Goal: Check status: Check status

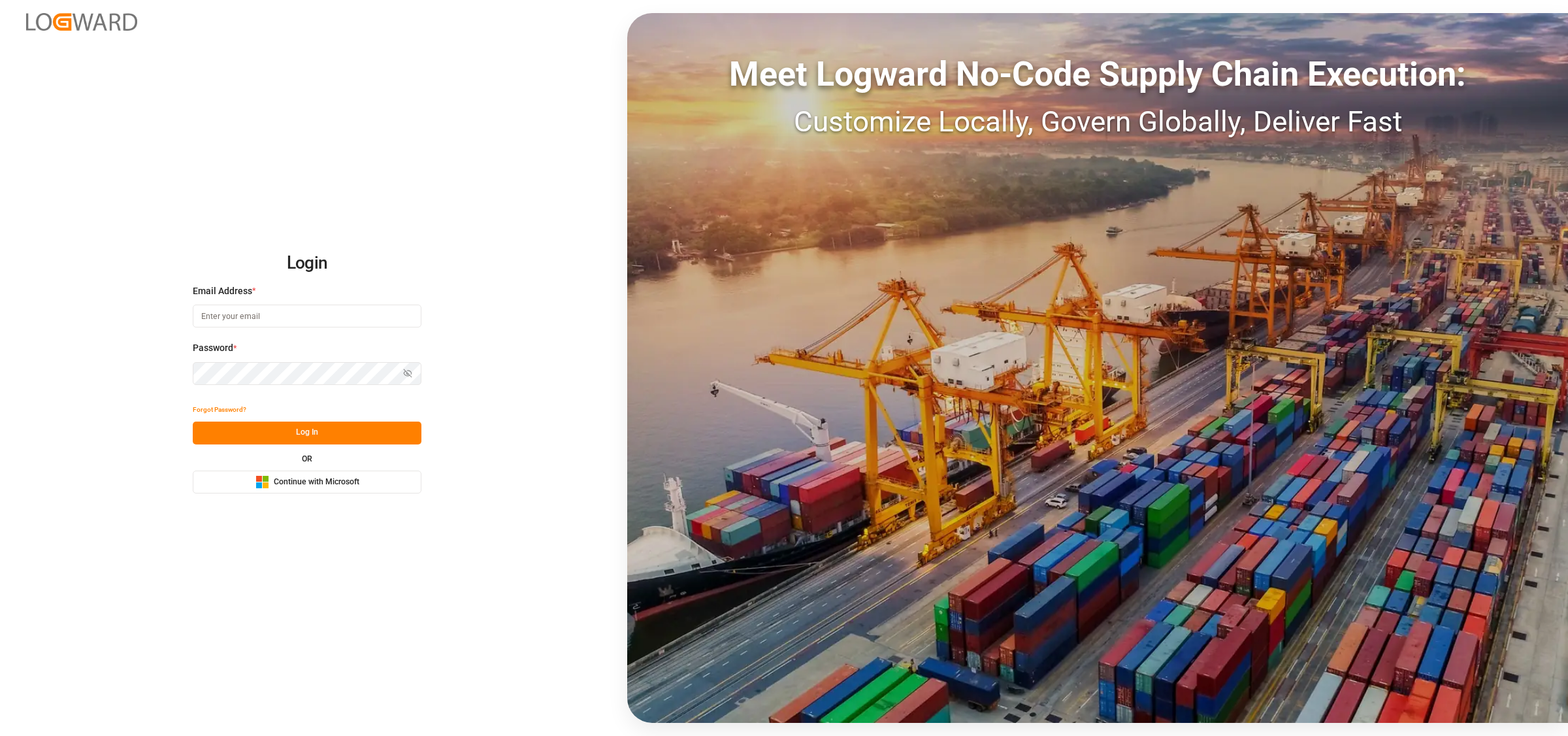
type input "[EMAIL_ADDRESS][DOMAIN_NAME]"
click at [297, 438] on button "Log In" at bounding box center [307, 432] width 228 height 23
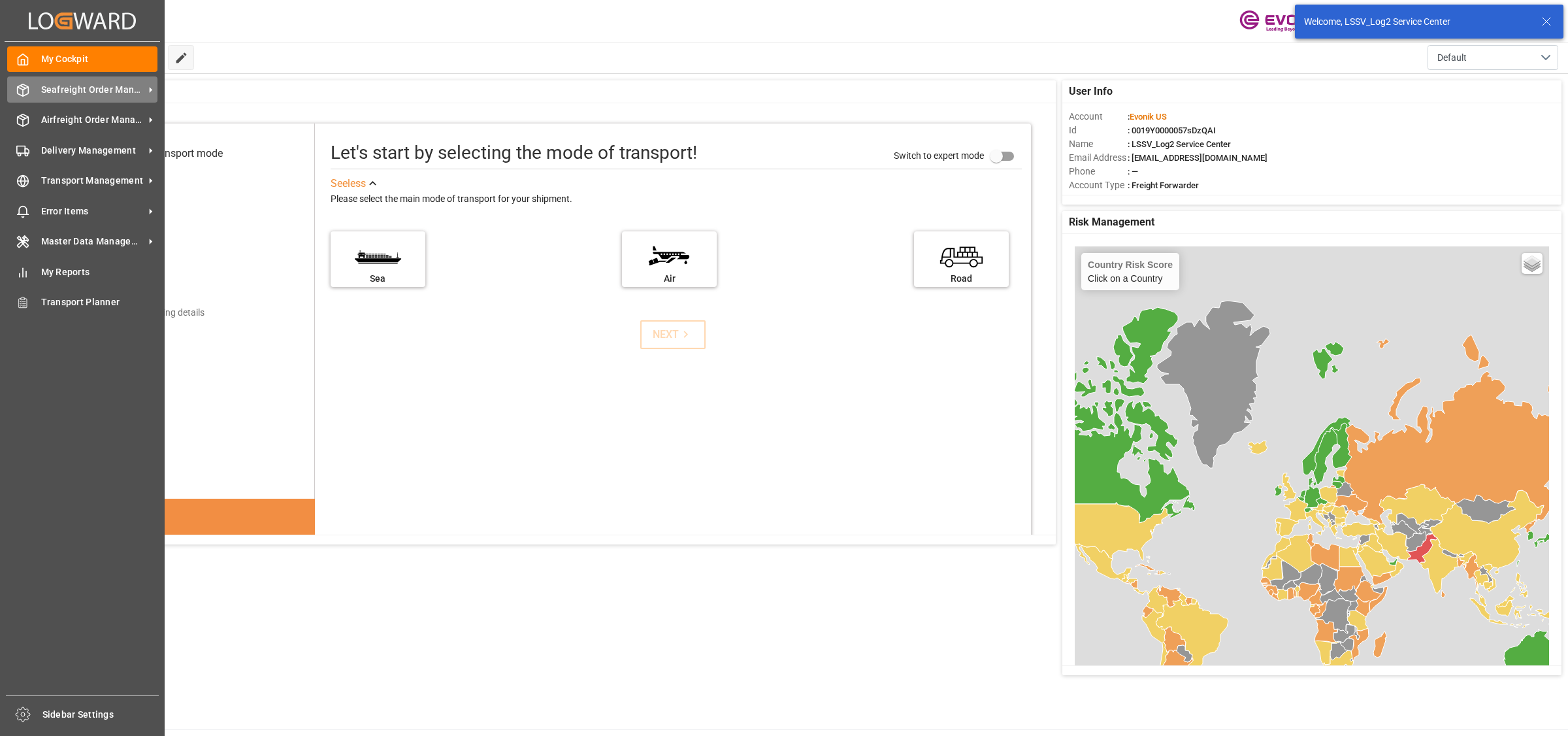
click at [14, 83] on div at bounding box center [19, 89] width 22 height 13
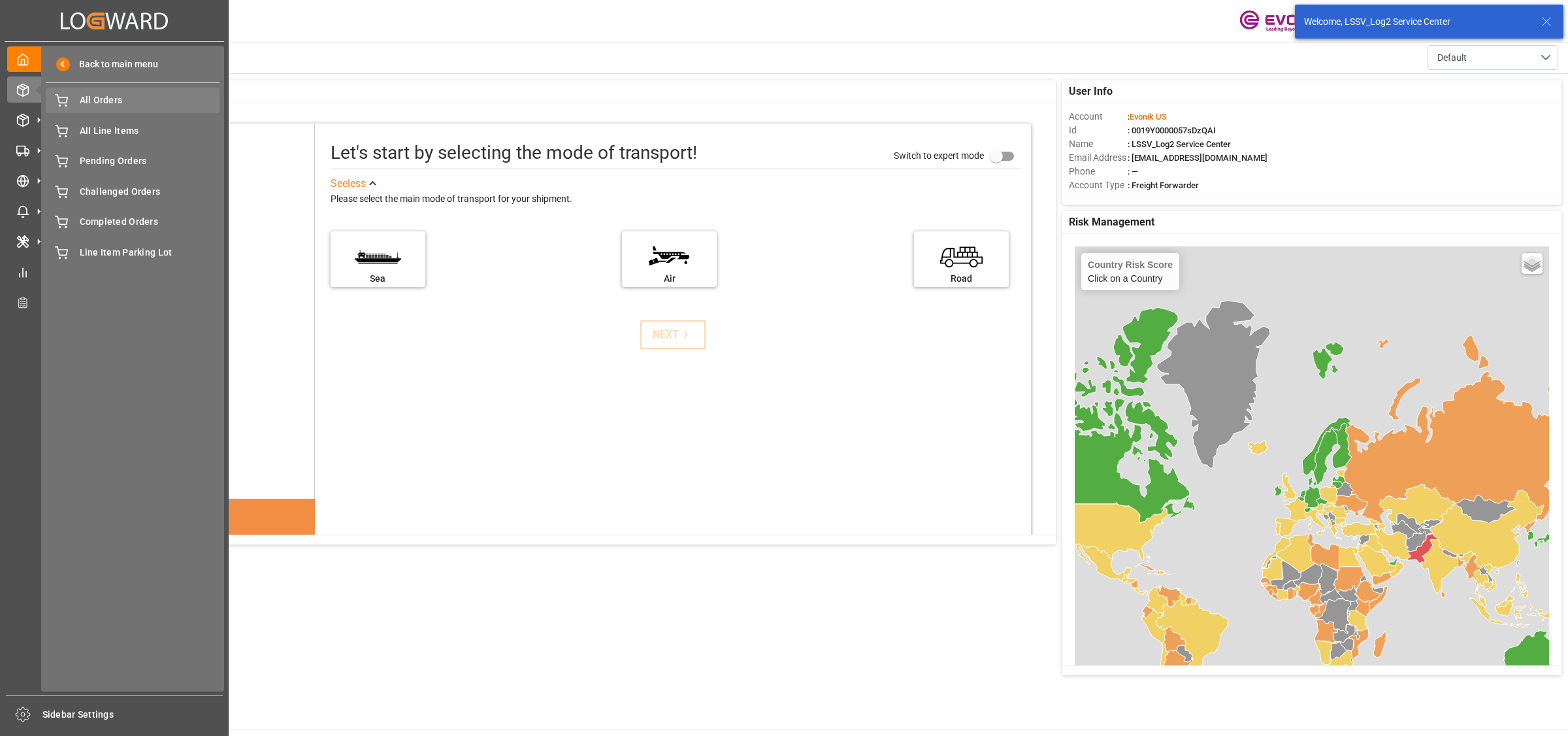
click at [88, 99] on span "All Orders" at bounding box center [150, 100] width 141 height 13
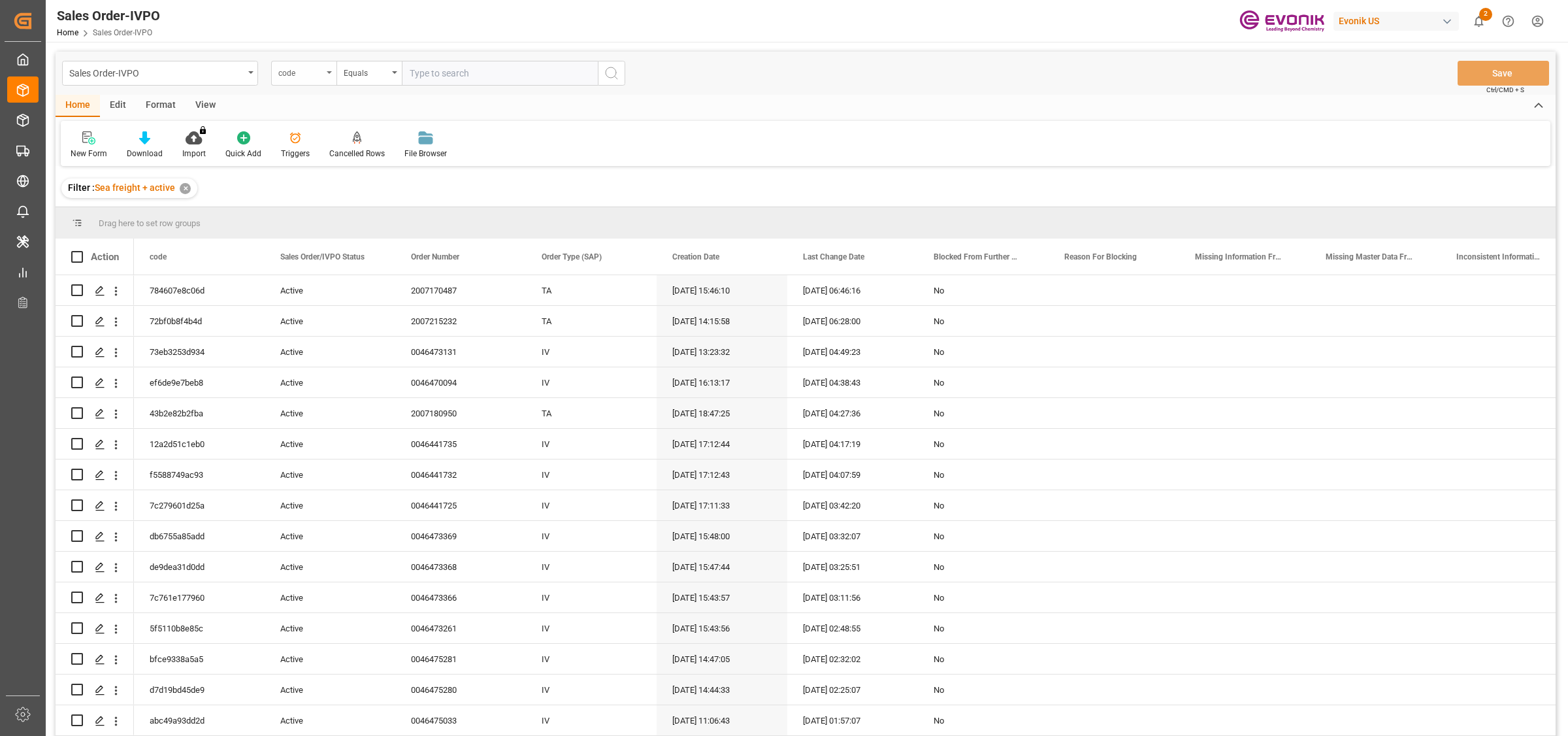
click at [318, 66] on div "code" at bounding box center [300, 72] width 45 height 15
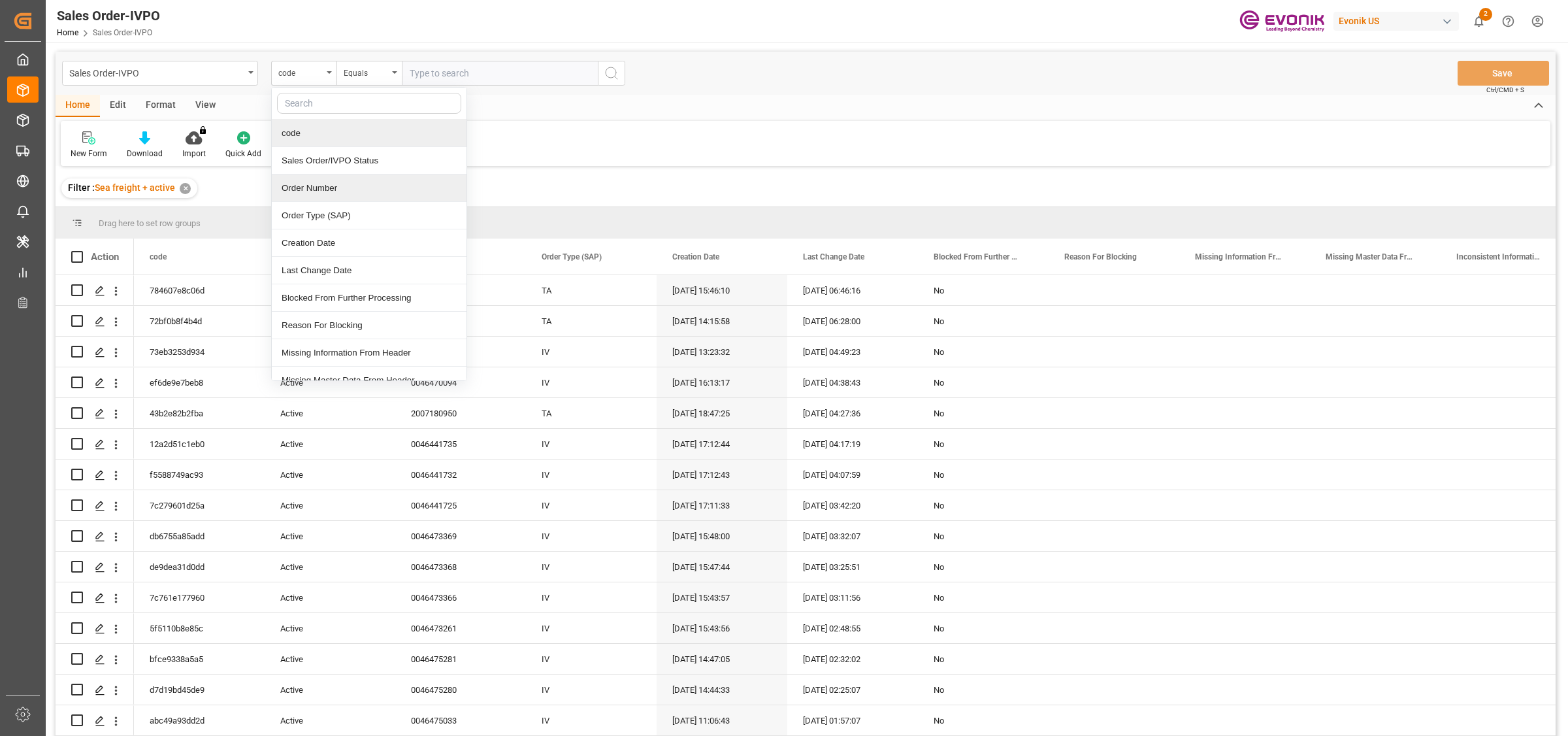
click at [318, 199] on div "Order Number" at bounding box center [369, 188] width 195 height 28
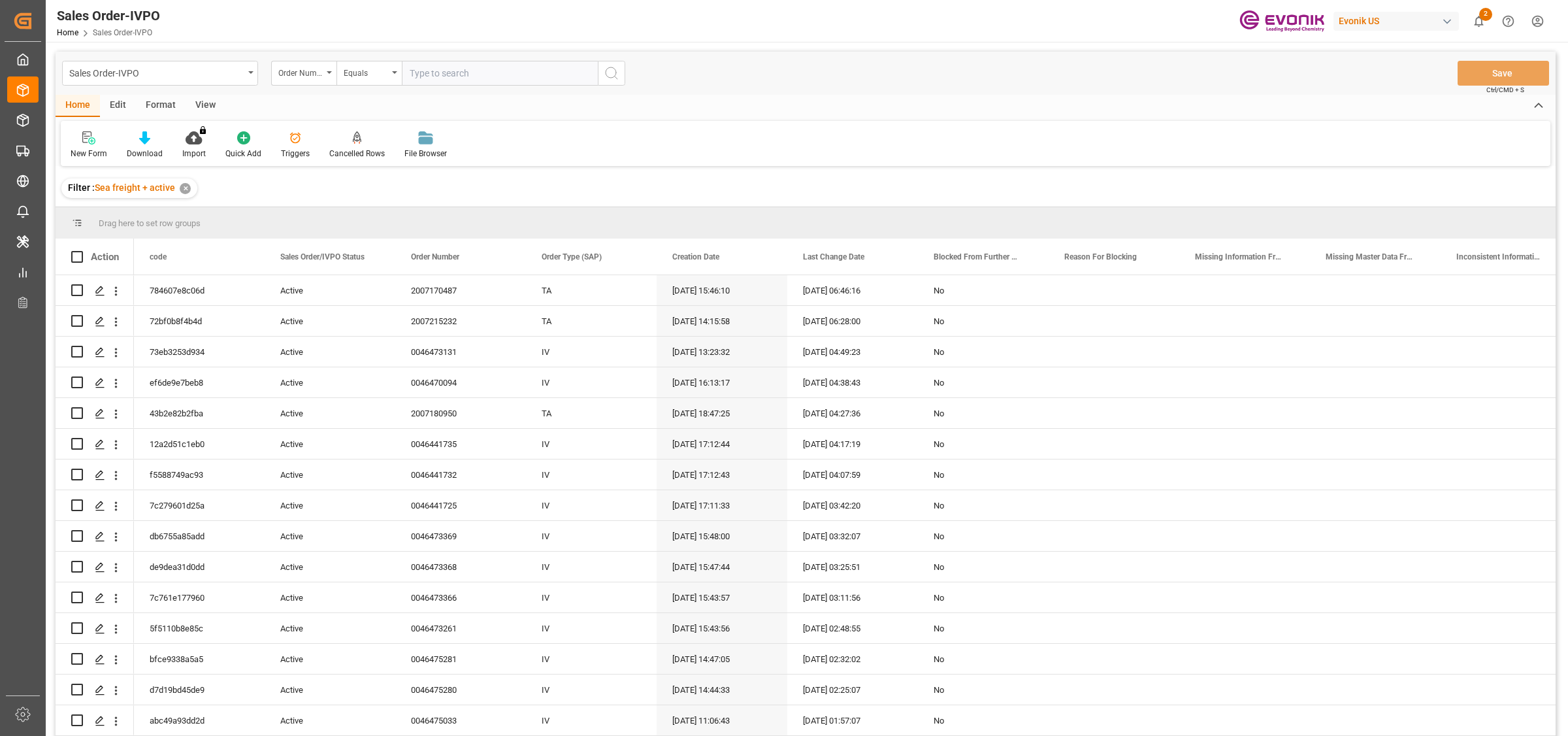
click at [466, 67] on input "text" at bounding box center [500, 73] width 196 height 24
paste input "0046473656"
type input "0046473656"
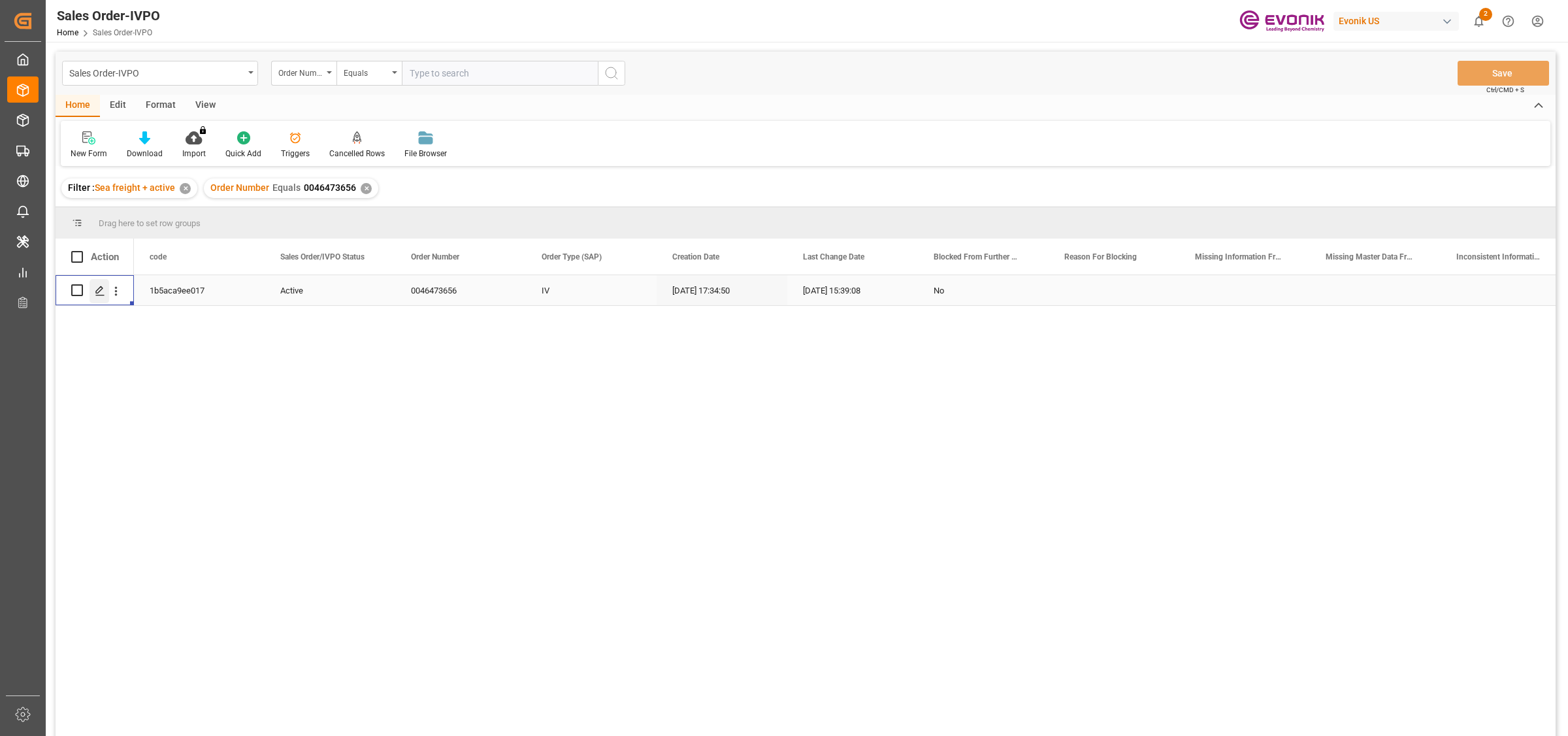
click at [99, 286] on icon "Press SPACE to select this row." at bounding box center [99, 291] width 10 height 10
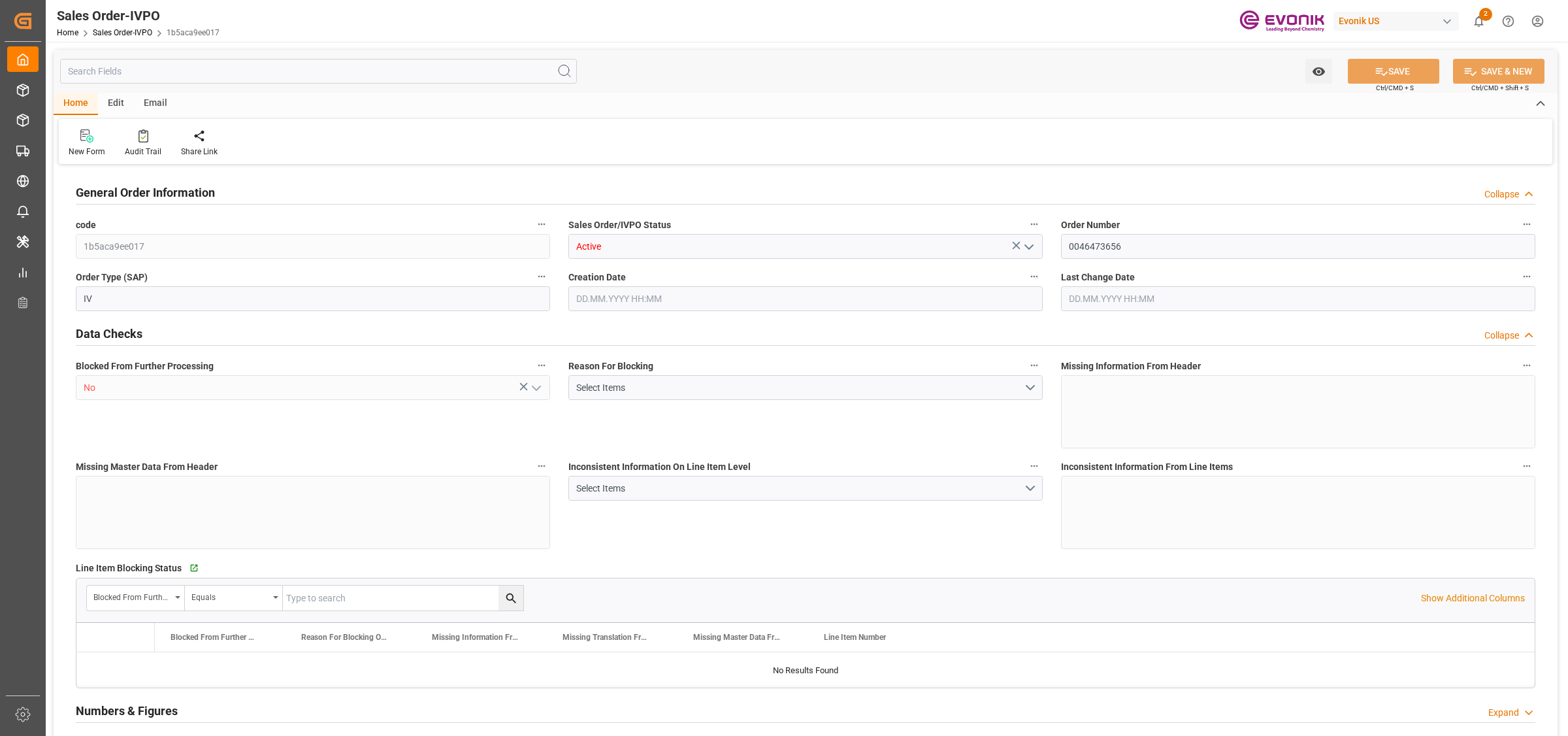
type input "1b5aca9ee017"
type input "Active"
type input "0046473656"
type input "IV"
type input "No"
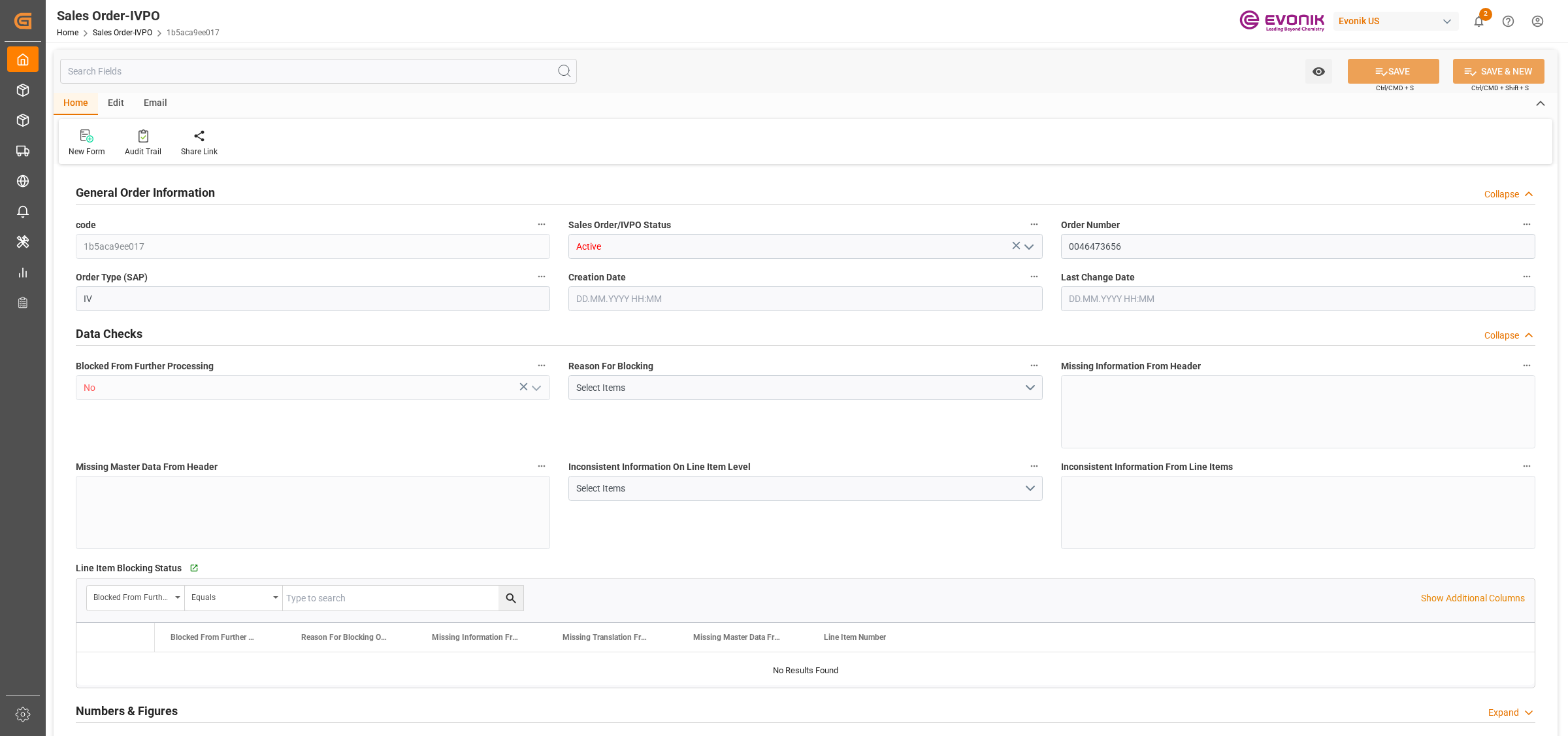
type input "P2P"
type input "41"
type input "LCL"
type input "0008"
type input "LCL"
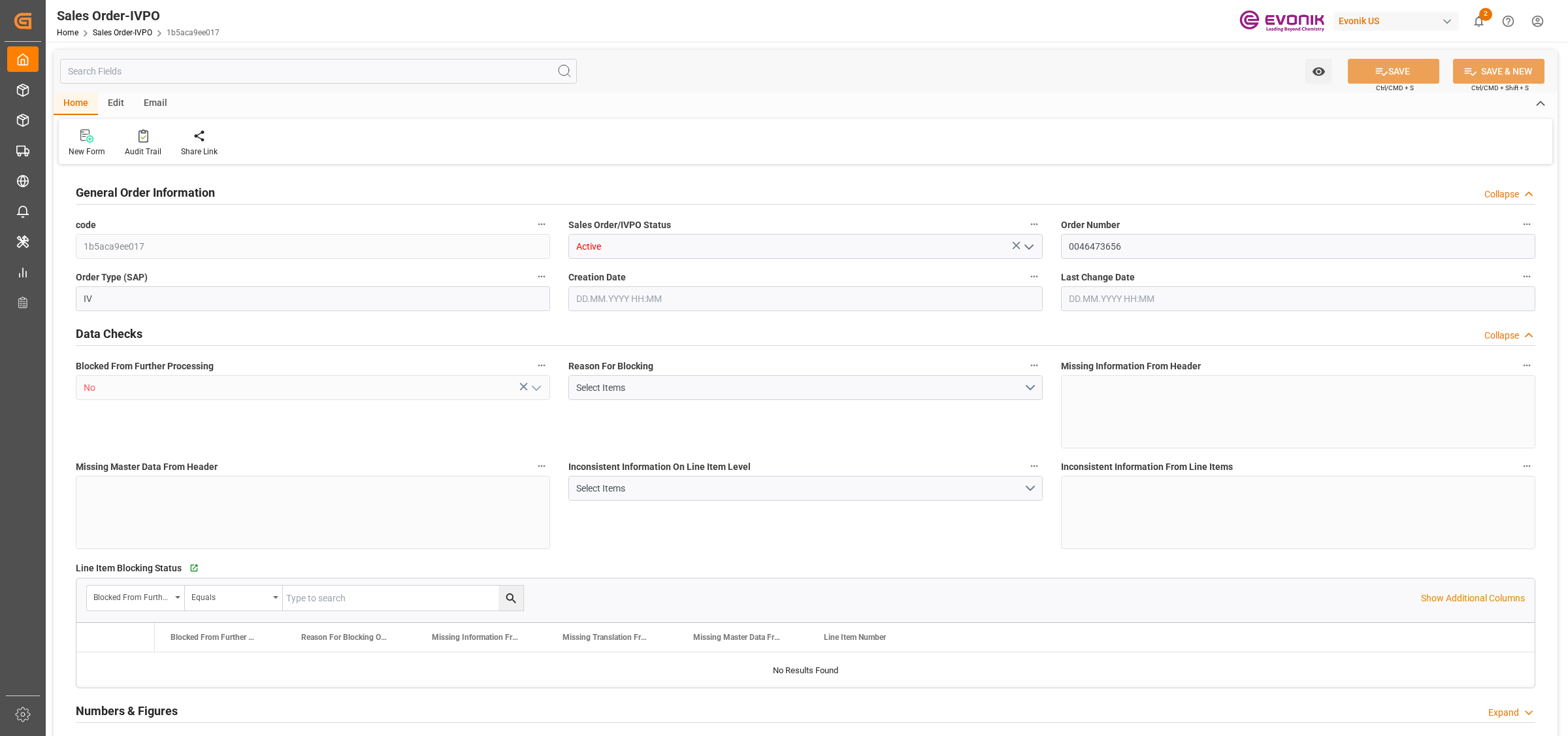
type textarea "No Tank Container"
type input "0046473656"
type input "I2"
type input "SM I2 Silica"
type input "Smart Materials"
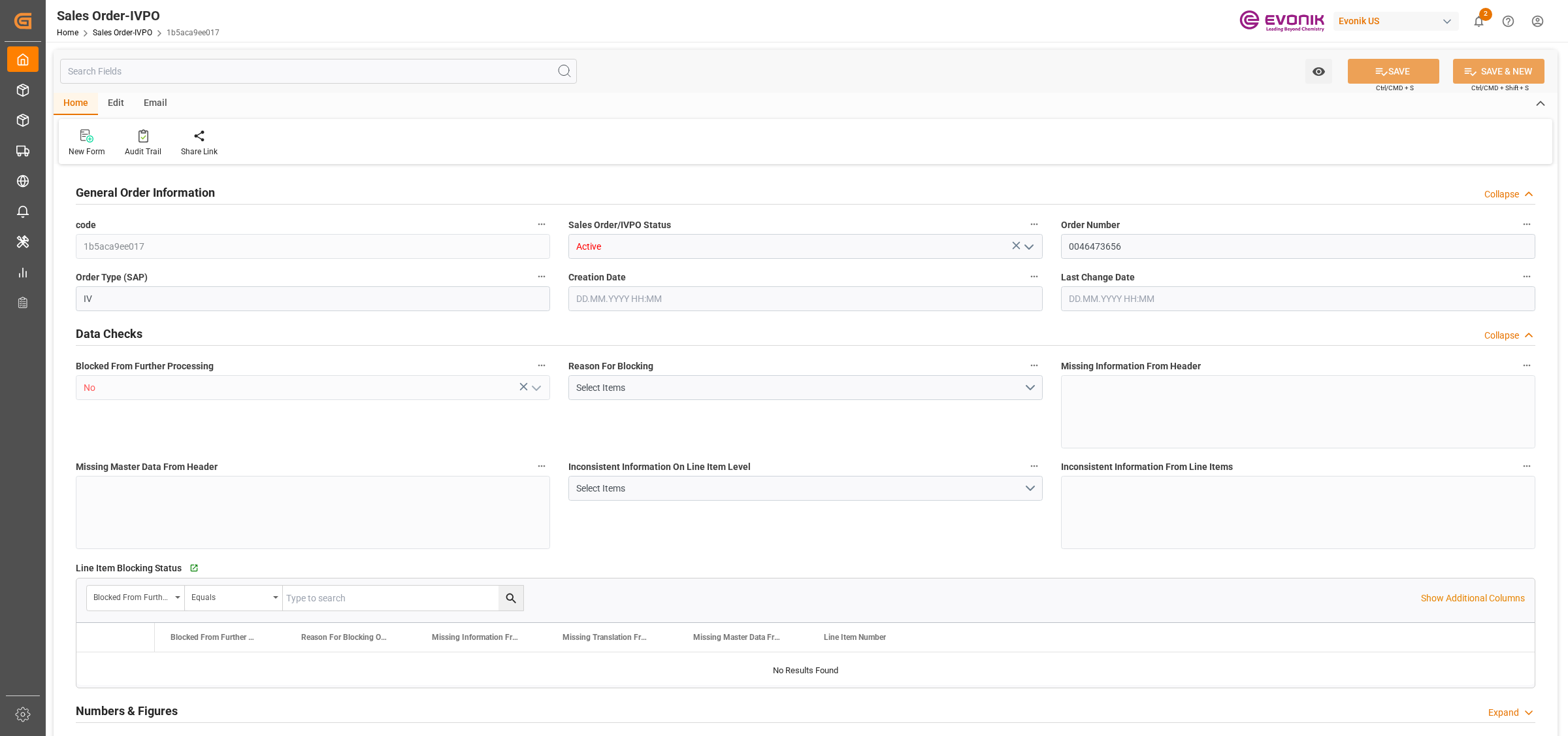
type input "CIF"
type input "."
type input "[GEOGRAPHIC_DATA]"
type textarea "Not required"
type textarea ""Direct Consumer""
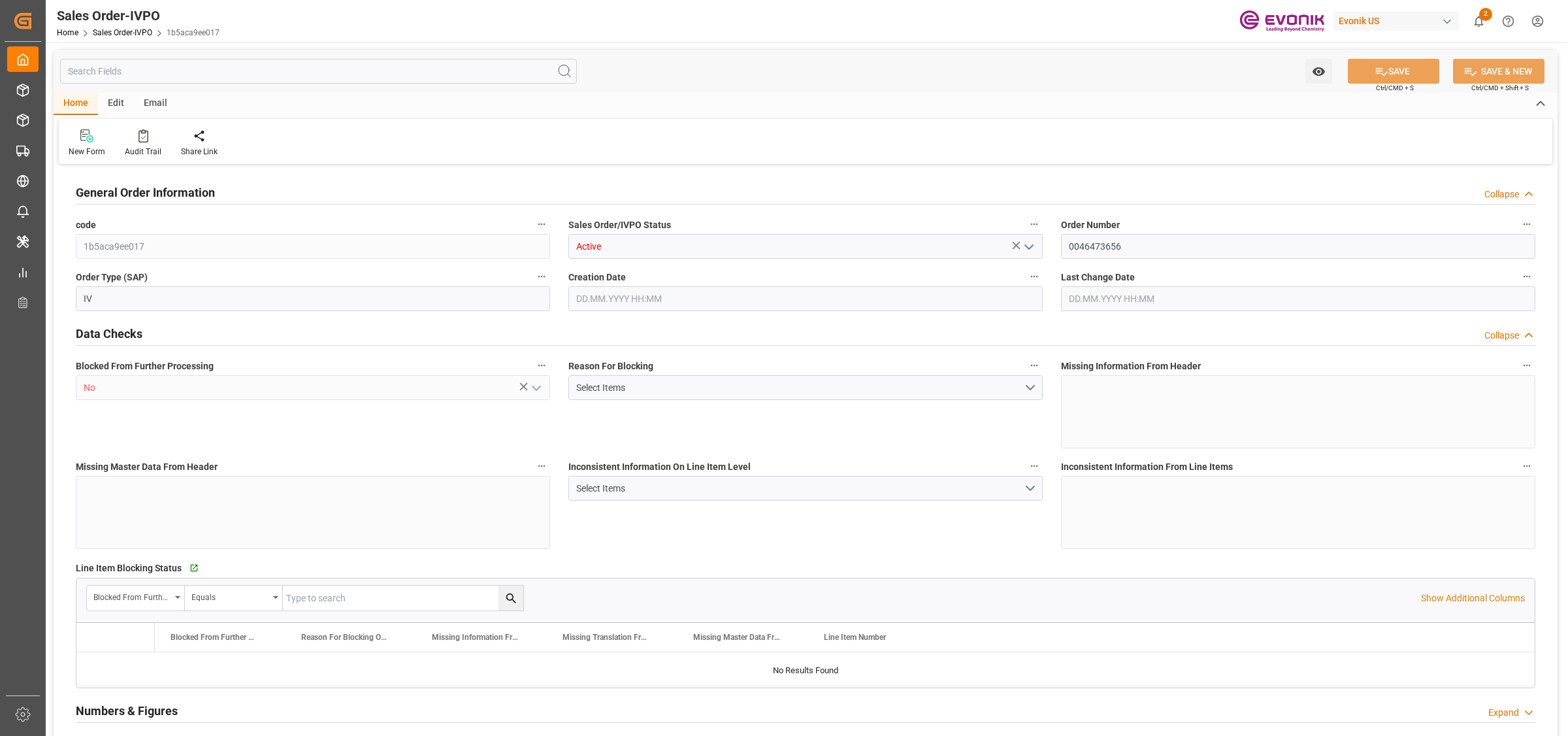
type textarea "Express Release at Destination"
type input "DE"
type input "Done"
type input "LCL"
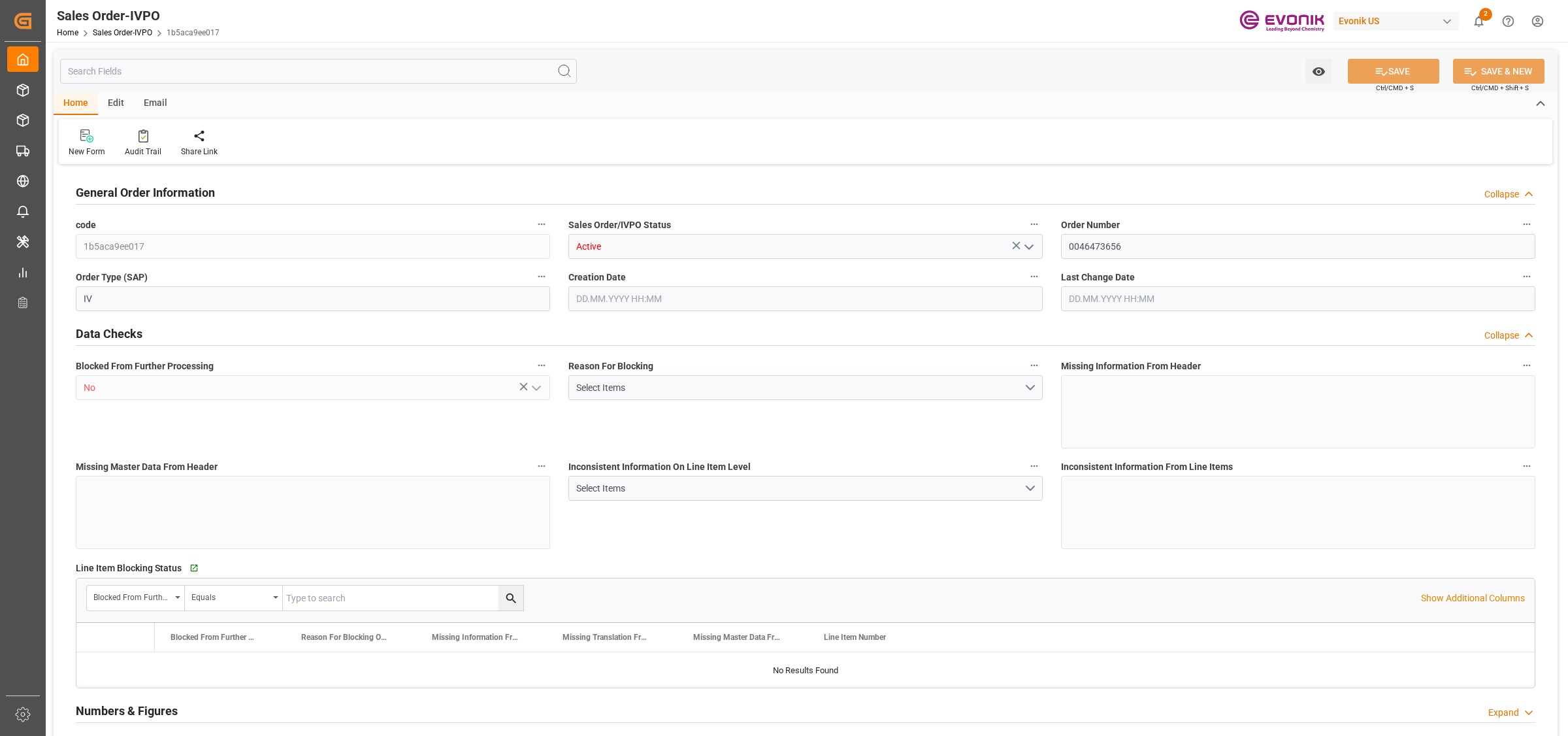
type input "Done"
type input "BEANR"
type input "0"
type input "1"
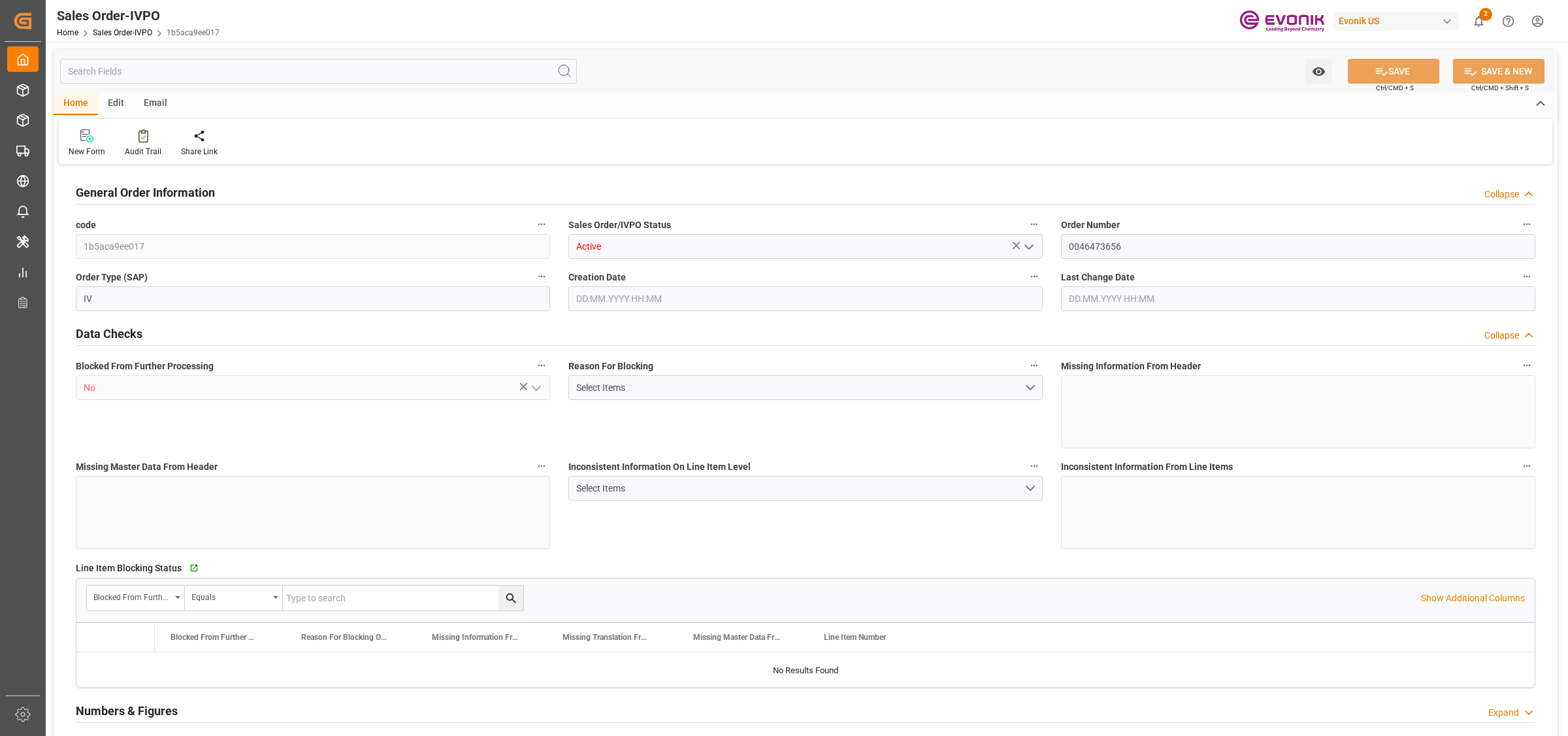
type input "1393.56"
type input "[DATE] 17:34"
type input "[DATE] 15:39"
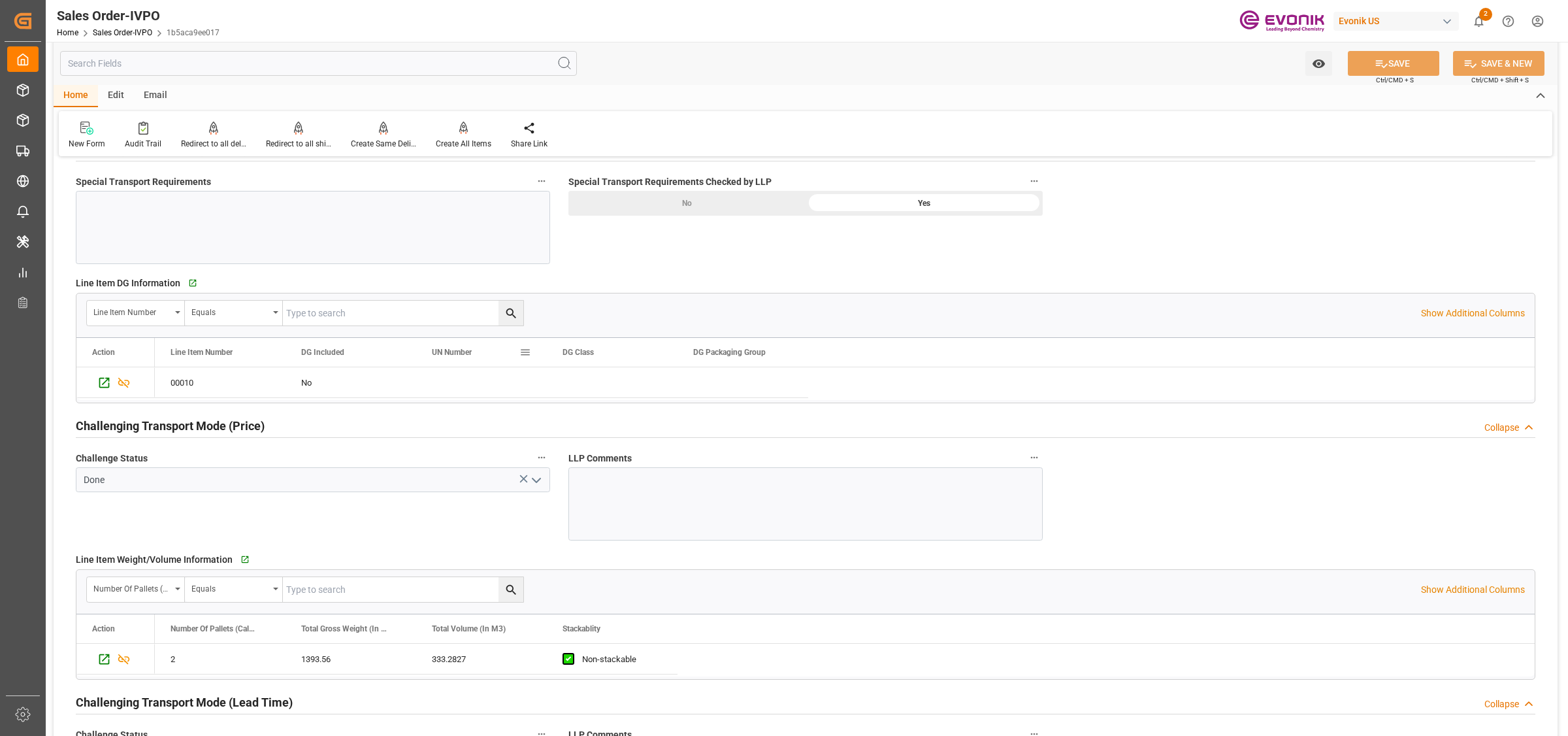
scroll to position [1879, 0]
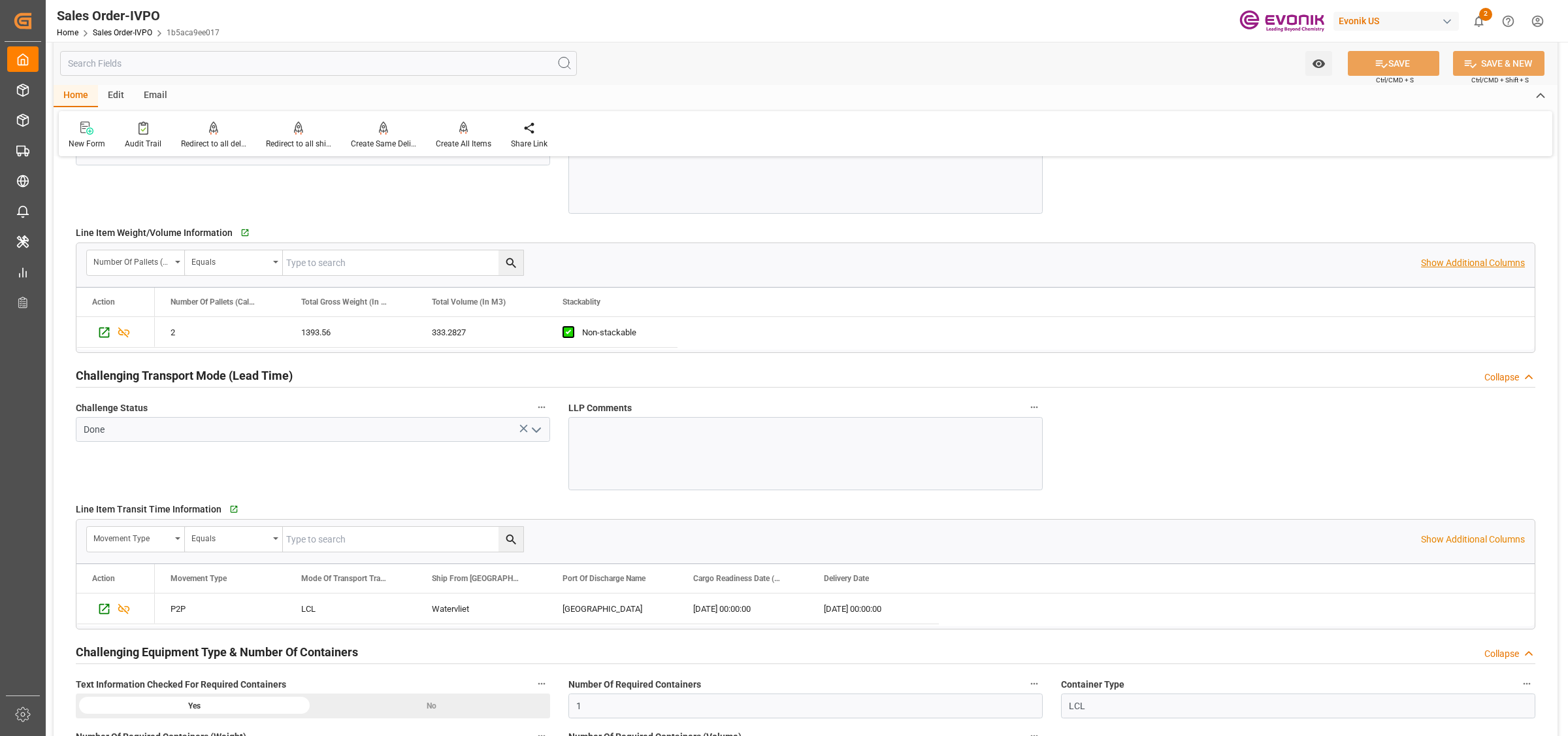
click at [1474, 261] on p "Show Additional Columns" at bounding box center [1472, 263] width 104 height 13
